Goal: Task Accomplishment & Management: Use online tool/utility

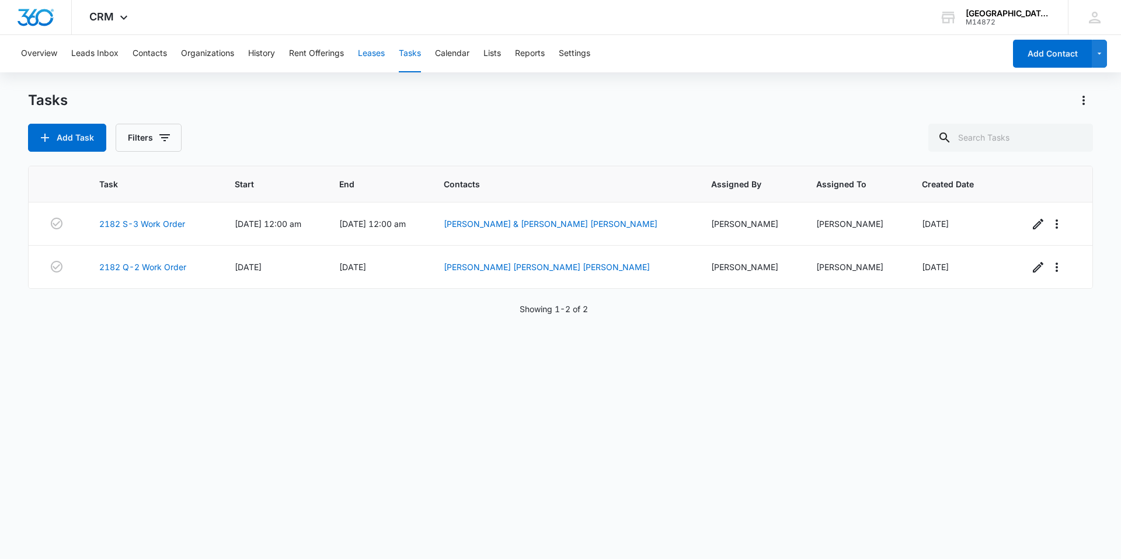
click at [385, 58] on button "Leases" at bounding box center [371, 53] width 27 height 37
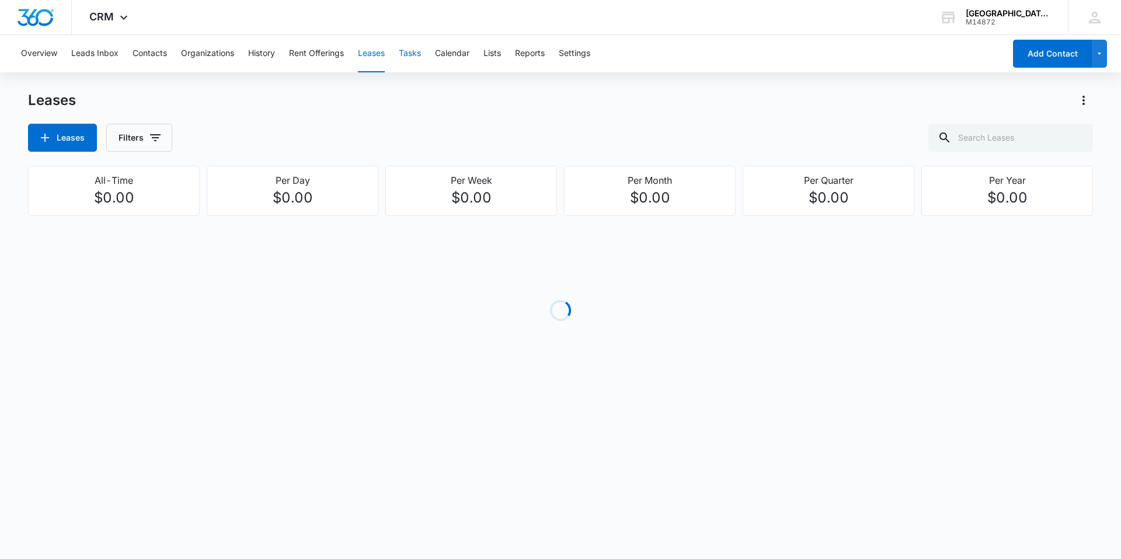
click at [415, 64] on button "Tasks" at bounding box center [410, 53] width 22 height 37
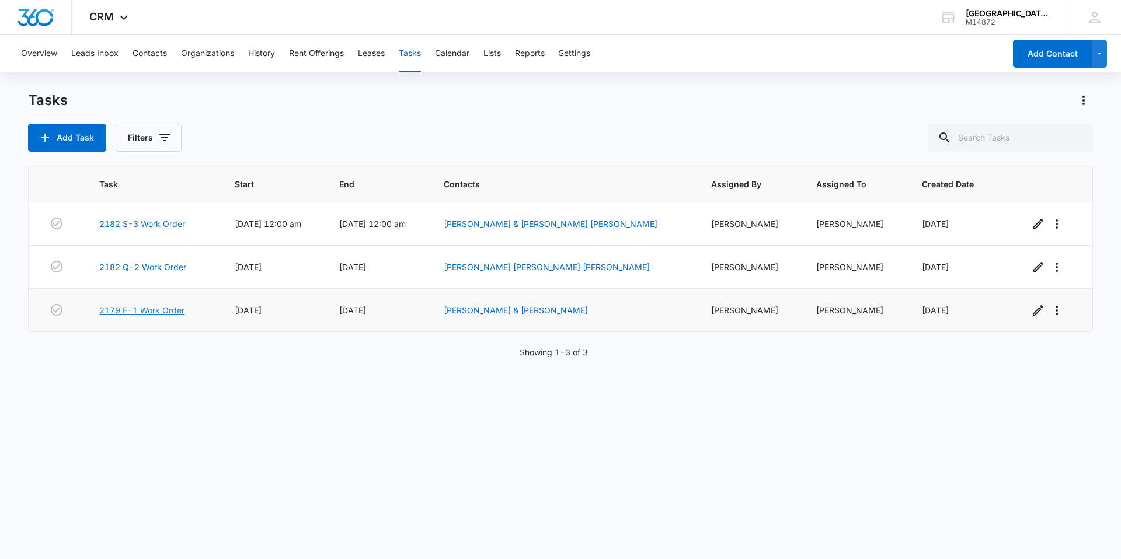
click at [163, 311] on link "2179 F-1 Work Order" at bounding box center [141, 310] width 85 height 12
